Goal: Information Seeking & Learning: Learn about a topic

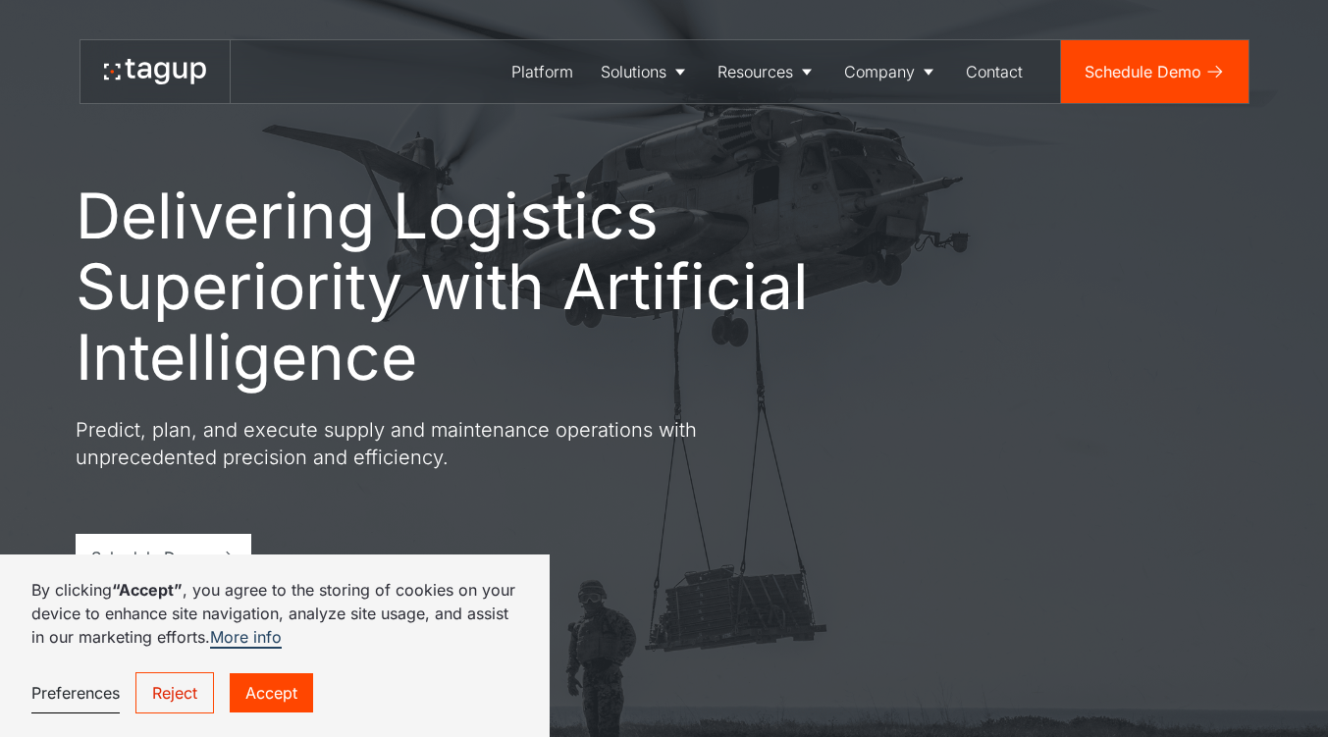
click at [287, 687] on link "Accept" at bounding box center [271, 692] width 83 height 39
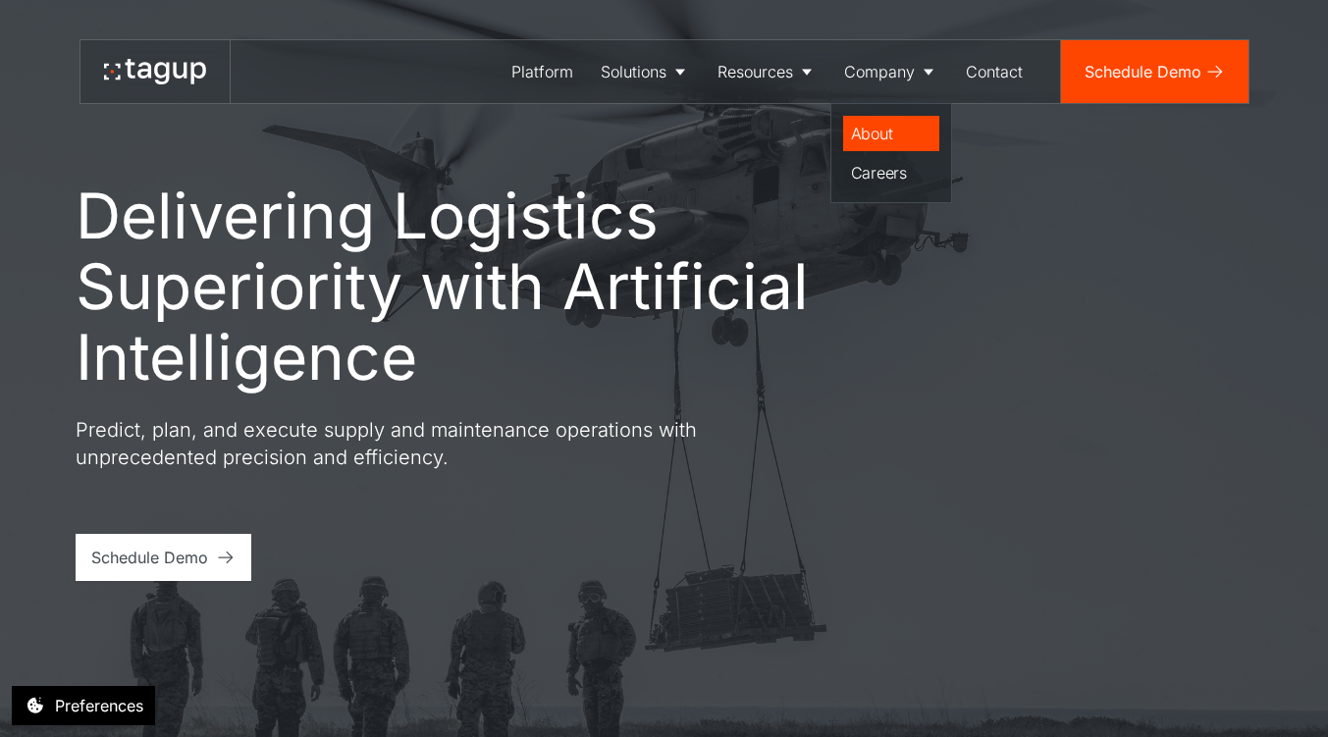
click at [864, 138] on div "About" at bounding box center [891, 134] width 80 height 24
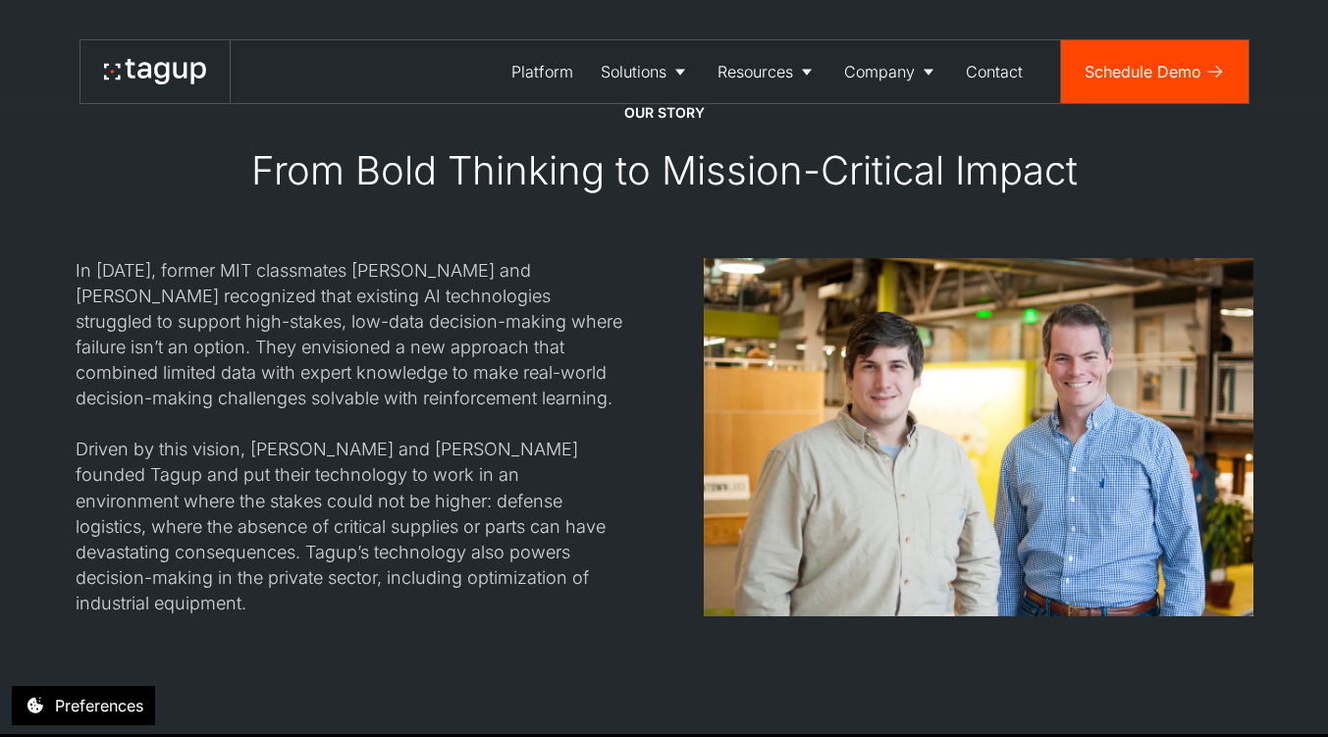
scroll to position [1615, 0]
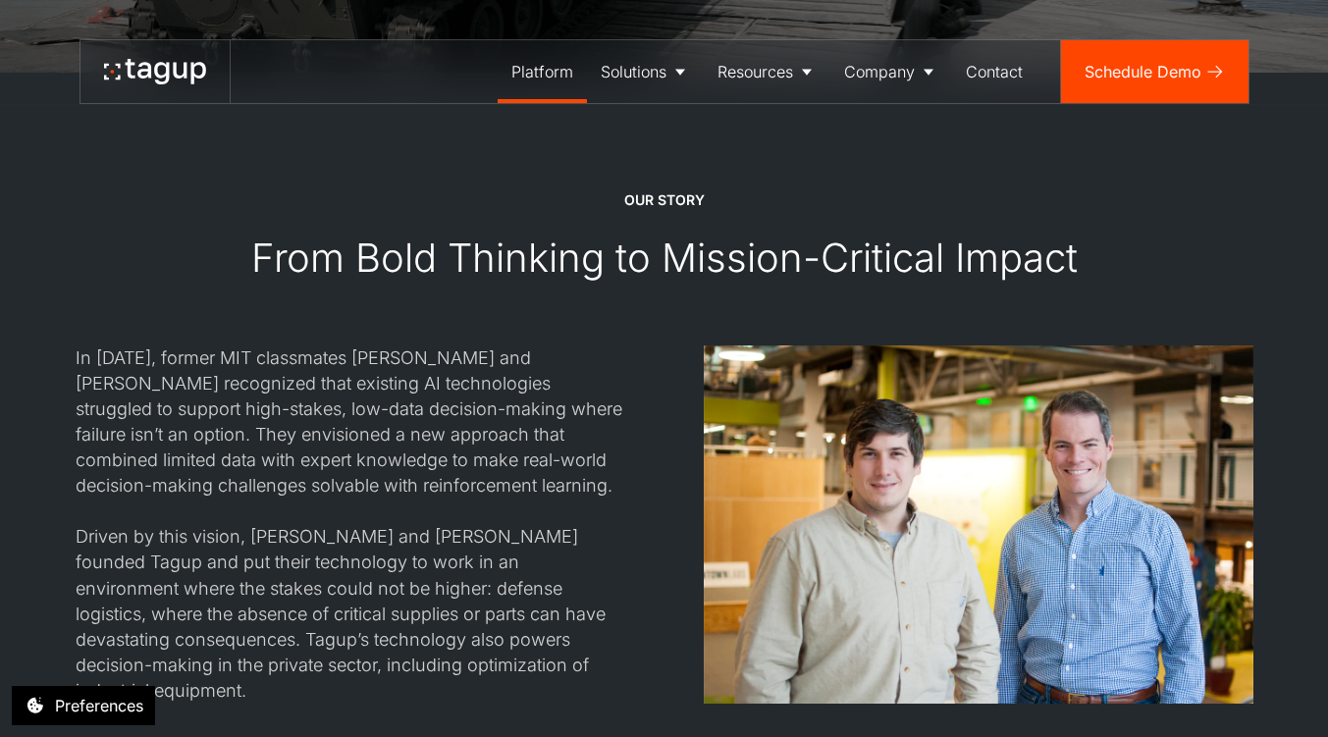
click at [535, 72] on div "Platform" at bounding box center [542, 72] width 62 height 24
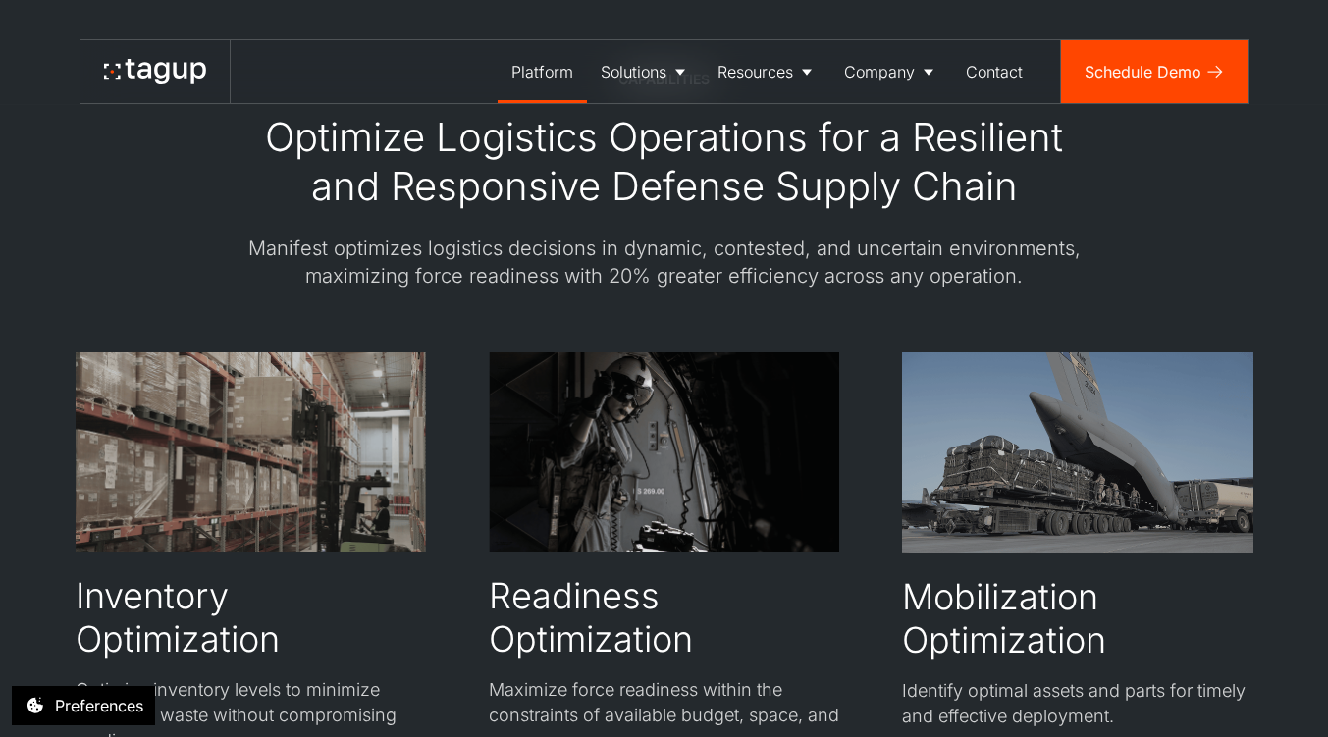
scroll to position [2951, 0]
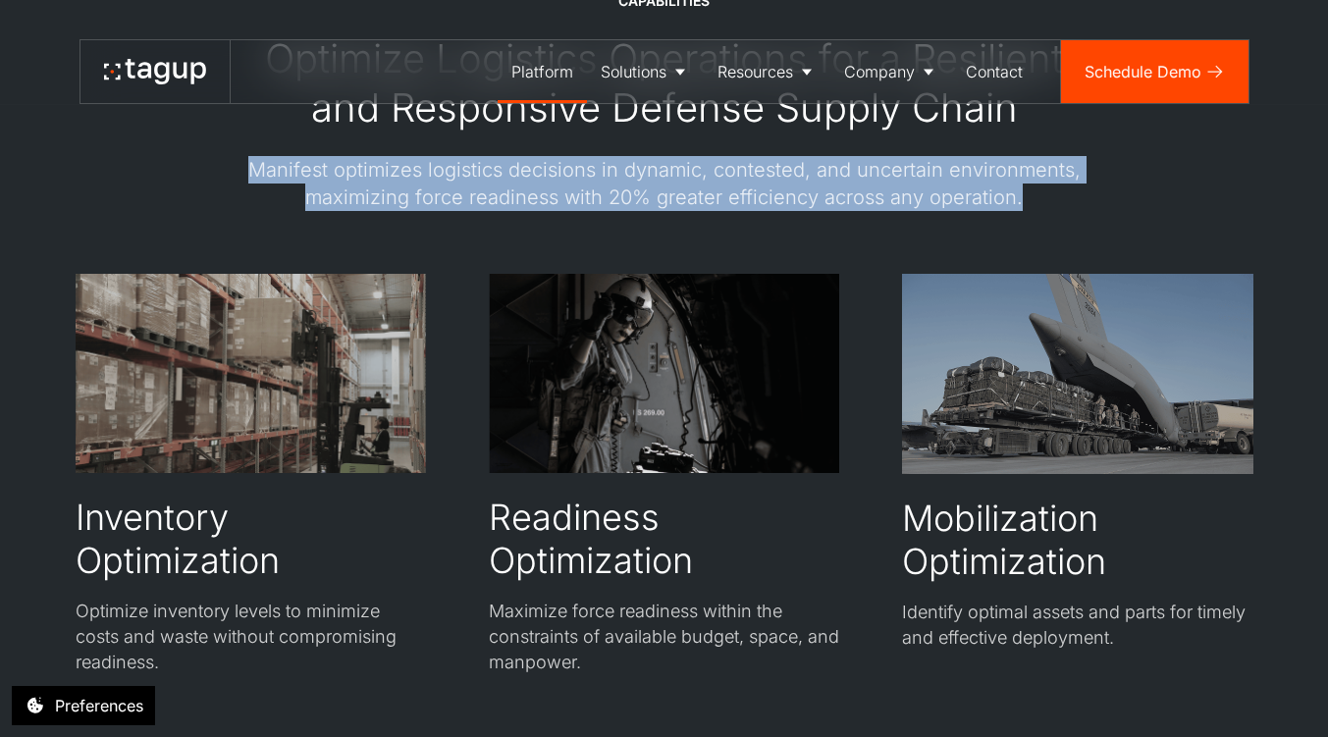
drag, startPoint x: 255, startPoint y: 168, endPoint x: 1021, endPoint y: 223, distance: 767.5
click at [1039, 201] on div "Manifest optimizes logistics decisions in dynamic, contested, and uncertain env…" at bounding box center [665, 183] width 864 height 55
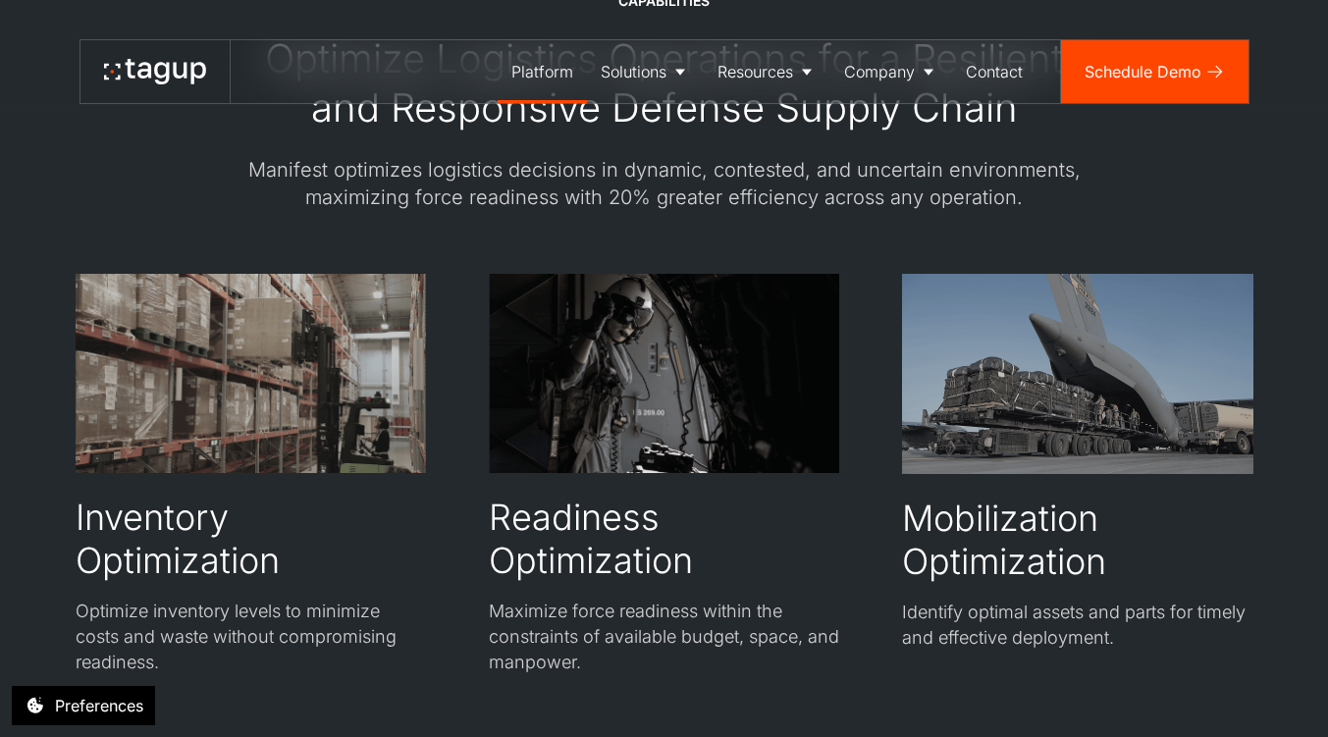
scroll to position [2867, 0]
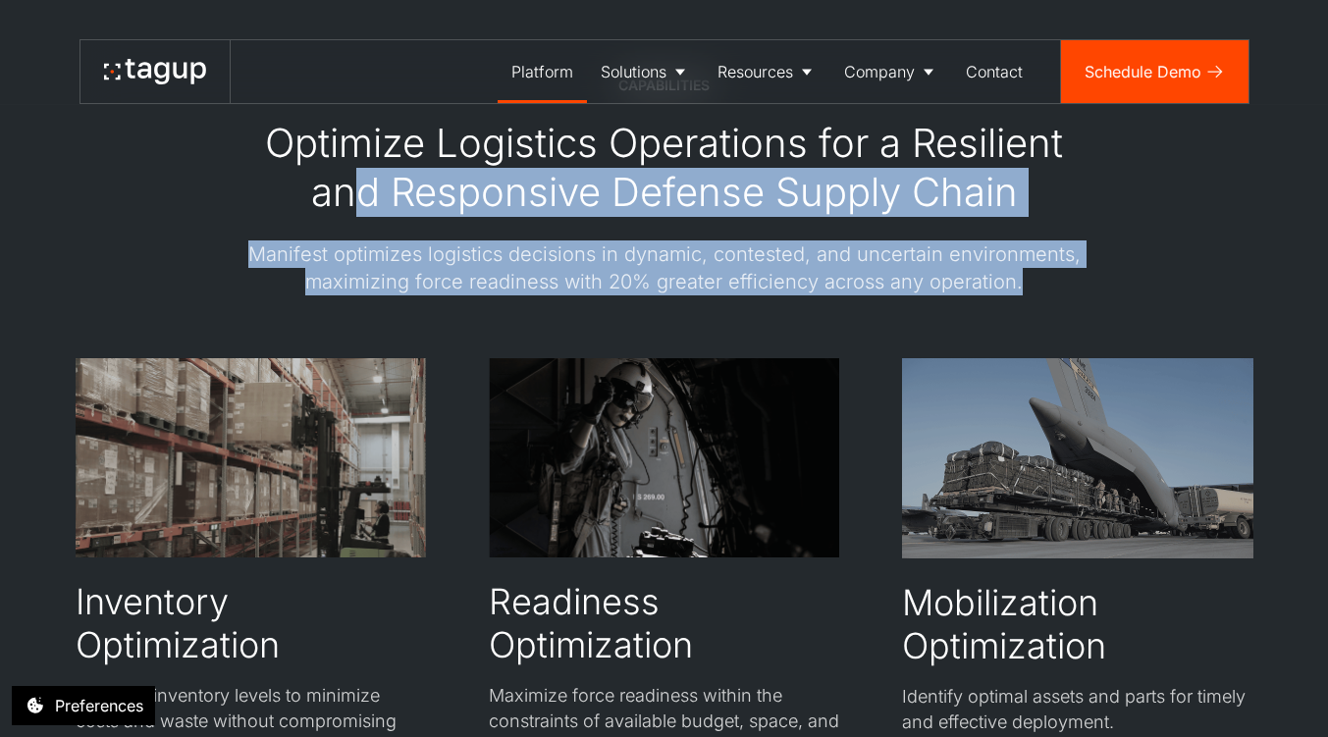
drag, startPoint x: 1023, startPoint y: 286, endPoint x: 364, endPoint y: 227, distance: 661.2
click at [364, 227] on div "CAPABILITIES Optimize Logistics Operations for a Resilient and Responsive Defen…" at bounding box center [665, 186] width 864 height 220
click at [245, 250] on div "Manifest optimizes logistics decisions in dynamic, contested, and uncertain env…" at bounding box center [665, 267] width 864 height 55
